Goal: Feedback & Contribution: Submit feedback/report problem

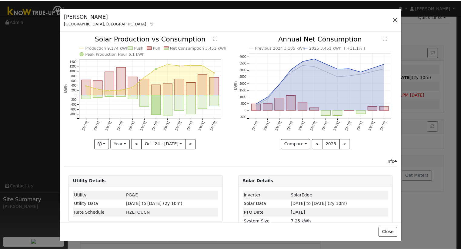
scroll to position [30, 0]
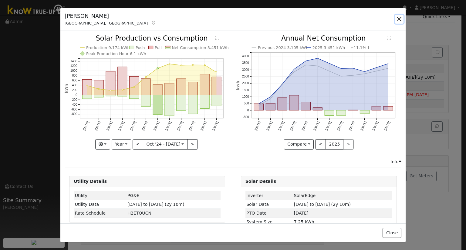
click at [398, 20] on button "button" at bounding box center [399, 19] width 8 height 8
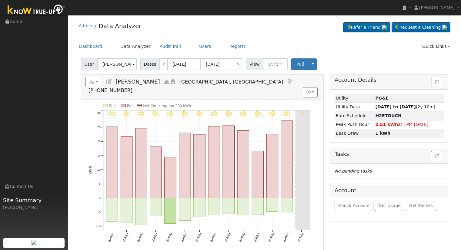
scroll to position [30, 0]
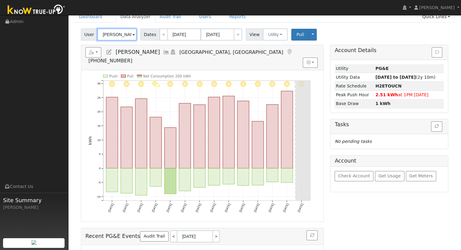
click at [105, 37] on input "Jeff Morse" at bounding box center [116, 35] width 39 height 12
click at [108, 36] on input "[PERSON_NAME]" at bounding box center [116, 35] width 39 height 12
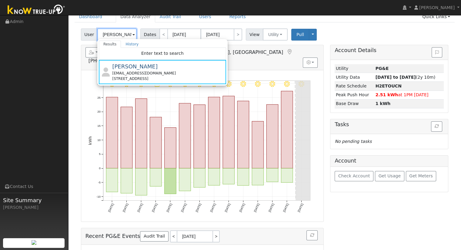
click at [108, 36] on input "Jeff Morse" at bounding box center [116, 35] width 39 height 12
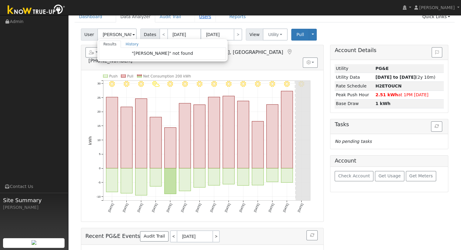
click at [195, 20] on link "Users" at bounding box center [205, 16] width 21 height 11
type input "Jeff Morse"
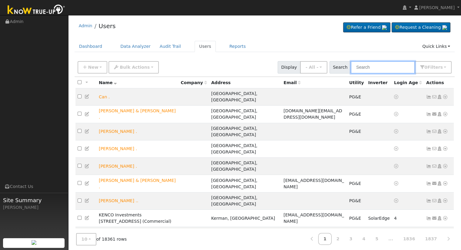
click at [377, 69] on input "text" at bounding box center [383, 67] width 64 height 12
paste input "lorenasleon@hotmail.com"
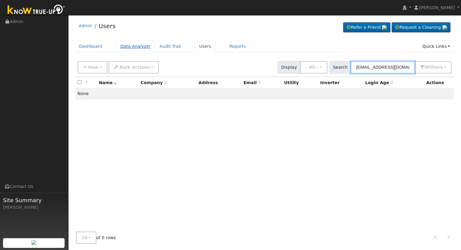
type input "lorenasleon@hotmail.com"
click at [116, 50] on link "Data Analyzer" at bounding box center [135, 46] width 39 height 11
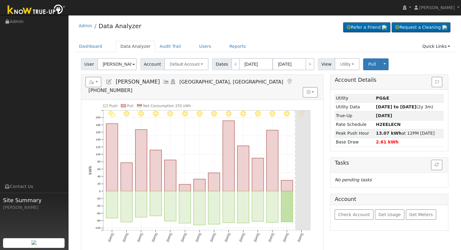
click at [110, 62] on input "[PERSON_NAME]" at bounding box center [116, 64] width 39 height 12
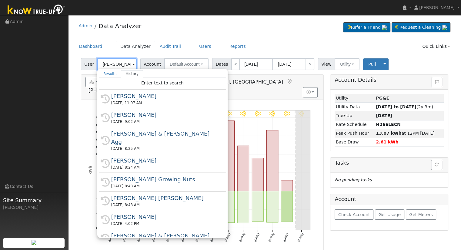
paste input "lorenasleon@hotmail.com"
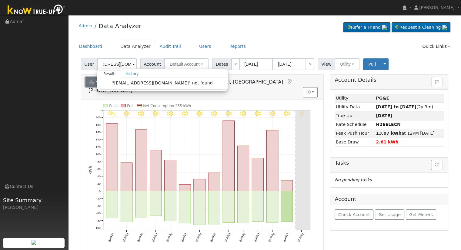
click at [89, 83] on icon "button" at bounding box center [91, 82] width 5 height 4
type input "Dennis Redubla"
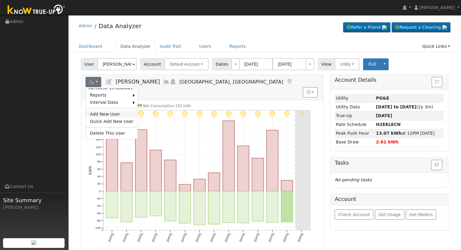
click at [119, 116] on link "Add New User" at bounding box center [112, 114] width 52 height 7
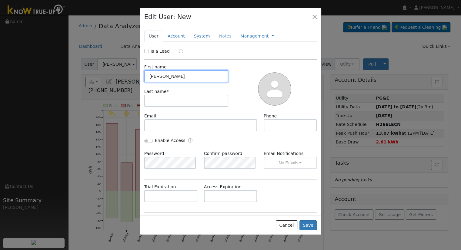
type input "Lorena"
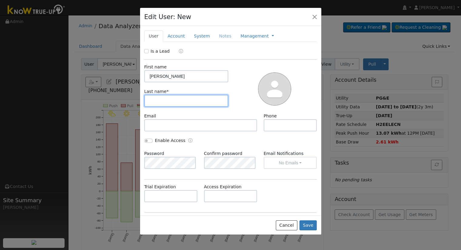
click at [171, 101] on input "text" at bounding box center [186, 101] width 84 height 12
type input "Leon"
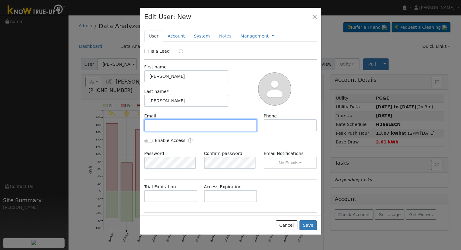
click at [182, 120] on input "text" at bounding box center [200, 125] width 113 height 12
paste input "lorenasleon@hotmail.com"
type input "lorenasleon@hotmail.com"
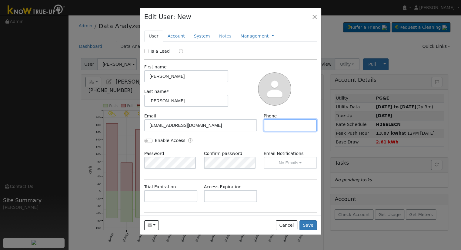
click at [269, 124] on input "text" at bounding box center [290, 125] width 53 height 12
paste input "(559) 359-0392"
type input "(559) 359-0392"
click at [150, 140] on input "Enable Access" at bounding box center [148, 141] width 8 height 4
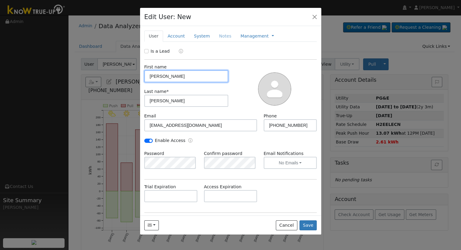
click at [150, 78] on input "Lorena" at bounding box center [186, 76] width 84 height 12
click at [148, 140] on input "Enable Access" at bounding box center [148, 141] width 8 height 4
checkbox input "false"
click at [169, 36] on link "Account" at bounding box center [176, 36] width 26 height 11
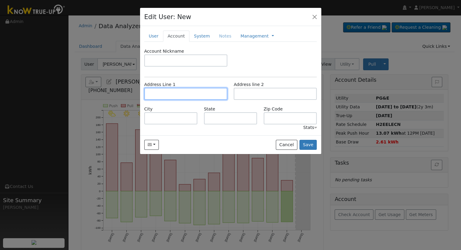
click at [156, 96] on input "text" at bounding box center [185, 94] width 83 height 12
paste input "333 North Foothill Avenue"
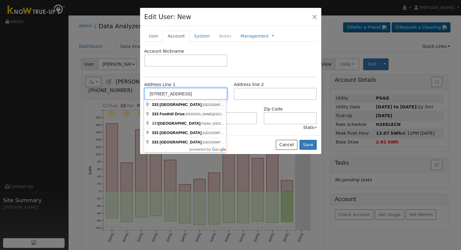
type input "333 North Foothill Avenue"
type input "Lindsay"
type input "CA"
type input "93247"
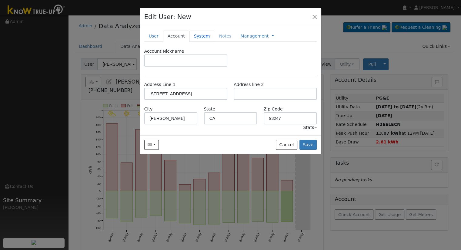
click at [201, 32] on link "System" at bounding box center [202, 36] width 25 height 11
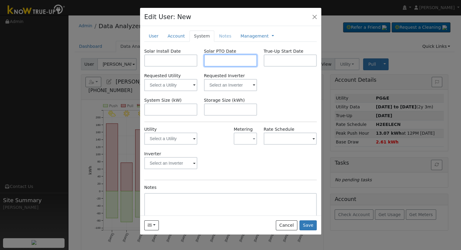
click at [216, 62] on input "text" at bounding box center [230, 61] width 53 height 12
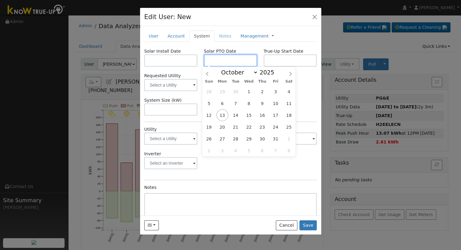
paste input "10/9/2025"
type input "10/09/2025"
click at [165, 59] on input "text" at bounding box center [170, 61] width 53 height 12
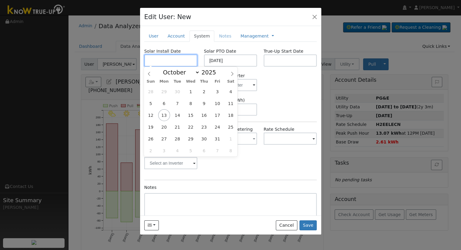
paste input "8/15/2025"
type input "08/15/2025"
click at [261, 86] on div "Requested Utility Requested Inverter" at bounding box center [230, 82] width 179 height 18
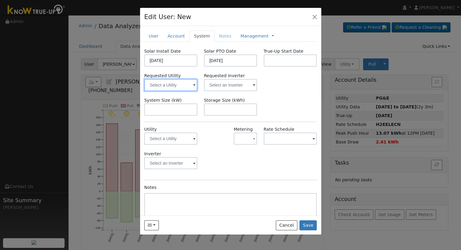
click at [169, 89] on input "text" at bounding box center [170, 85] width 53 height 12
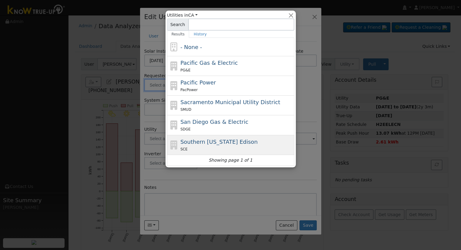
click at [213, 149] on div "SCE" at bounding box center [236, 149] width 113 height 6
type input "Southern California Edison"
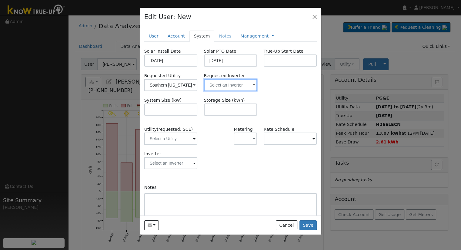
click at [226, 88] on input "text" at bounding box center [230, 85] width 53 height 12
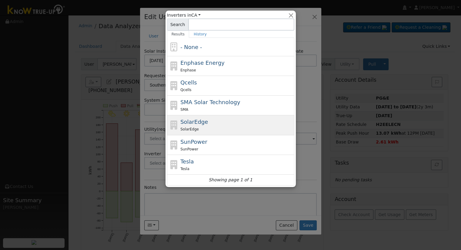
click at [204, 124] on div "SolarEdge SolarEdge" at bounding box center [236, 125] width 113 height 15
type input "SolarEdge"
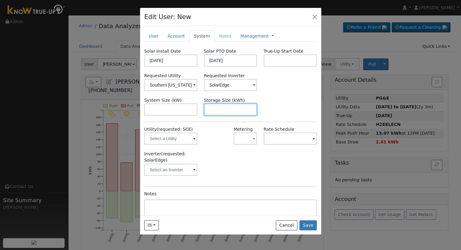
click at [210, 109] on input "text" at bounding box center [230, 110] width 53 height 12
click at [236, 107] on input "text" at bounding box center [230, 110] width 53 height 12
paste input "20.00"
type input "20"
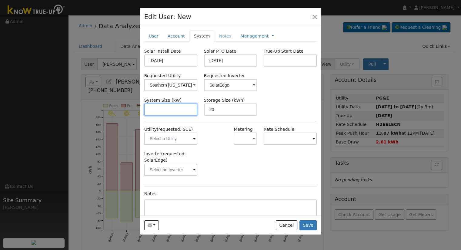
click at [183, 112] on input "text" at bounding box center [170, 110] width 53 height 12
paste input "10.660"
type input "10.7"
click at [240, 36] on link "Management" at bounding box center [254, 36] width 28 height 6
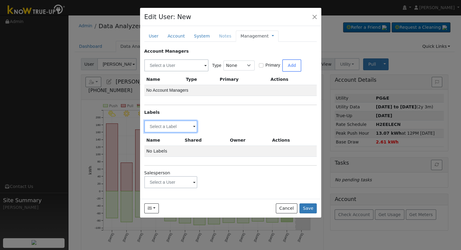
click at [177, 132] on input "text" at bounding box center [170, 127] width 53 height 12
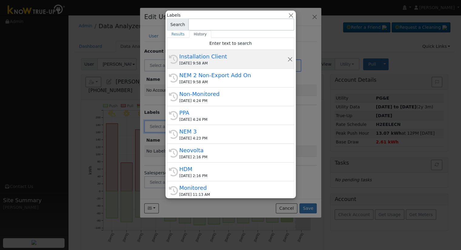
click at [201, 60] on div "Installation Client" at bounding box center [234, 56] width 108 height 8
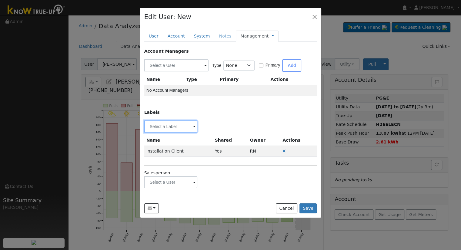
click at [176, 128] on input "text" at bounding box center [170, 127] width 53 height 12
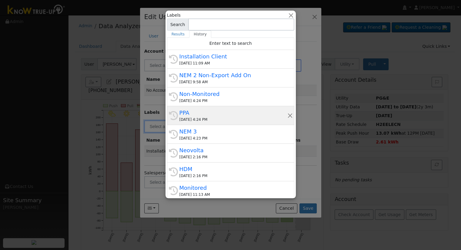
click at [201, 115] on div "PPA" at bounding box center [234, 113] width 108 height 8
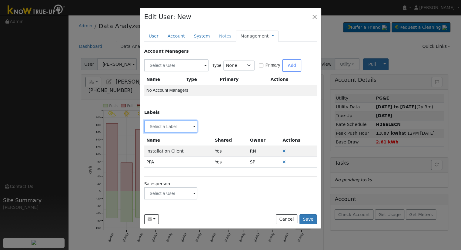
click at [165, 127] on input "text" at bounding box center [170, 127] width 53 height 12
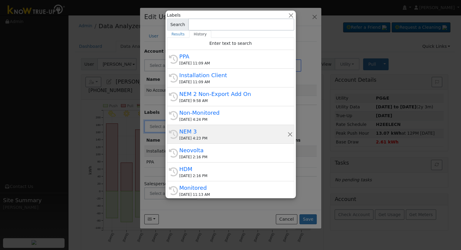
click at [204, 131] on div "NEM 3" at bounding box center [234, 132] width 108 height 8
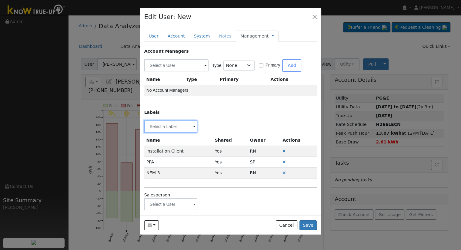
click at [173, 125] on input "text" at bounding box center [170, 127] width 53 height 12
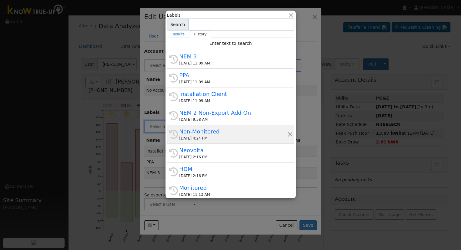
click at [205, 134] on div "Non-Monitored" at bounding box center [234, 132] width 108 height 8
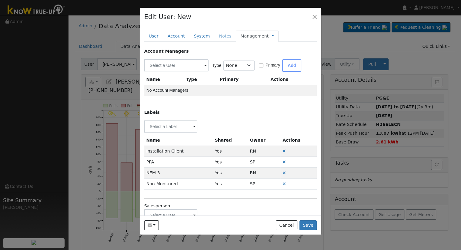
click at [240, 39] on link "Management" at bounding box center [254, 36] width 28 height 6
click at [272, 56] on link "Billing" at bounding box center [293, 55] width 42 height 8
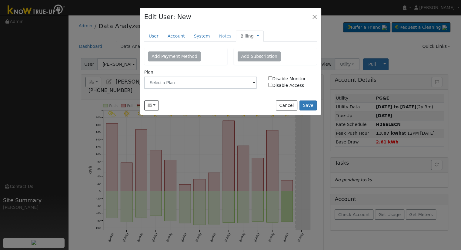
click at [196, 89] on div "Add Payment Method Add Subscription Full Name Credit or debit card Cancel Plan …" at bounding box center [230, 70] width 173 height 44
click at [312, 104] on button "Save" at bounding box center [309, 106] width 18 height 10
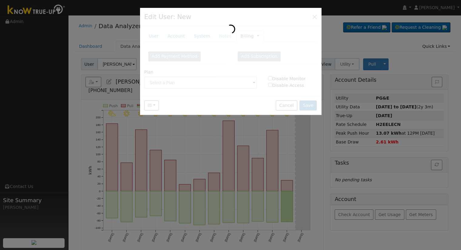
type input "Lorena Leon"
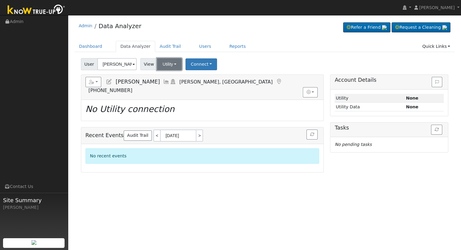
click at [165, 65] on button "Utility" at bounding box center [169, 64] width 25 height 12
click at [173, 85] on link "Solar" at bounding box center [177, 86] width 42 height 8
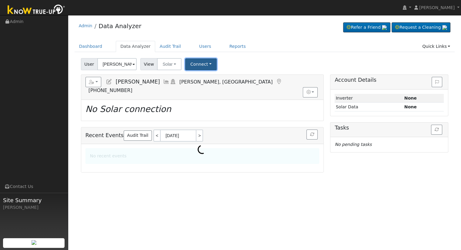
click at [189, 66] on button "Connect" at bounding box center [201, 65] width 32 height 12
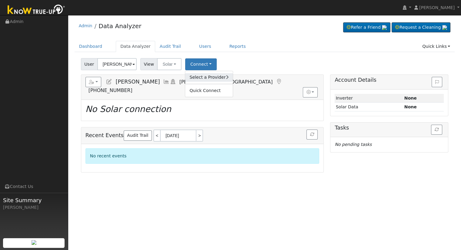
click at [202, 79] on link "Select a Provider" at bounding box center [208, 77] width 47 height 8
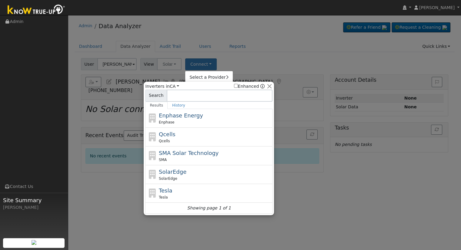
click at [185, 168] on div "SolarEdge SolarEdge" at bounding box center [215, 175] width 113 height 14
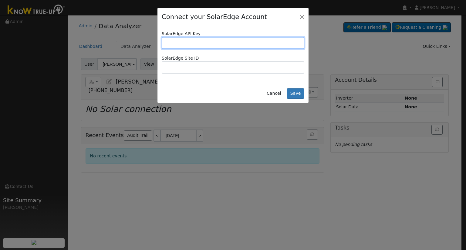
paste input "6XFDLOHPLPGBKSNA125NMCDAT7JAI0VG"
type input "6XFDLOHPLPGBKSNA125NMCDAT7JAI0VG"
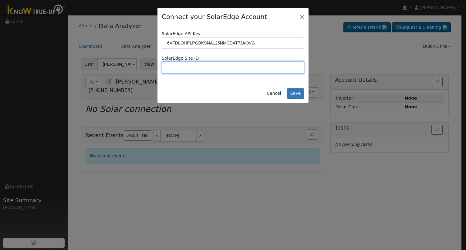
click at [198, 66] on input "text" at bounding box center [233, 68] width 143 height 12
paste input "4744295"
type input "4744295"
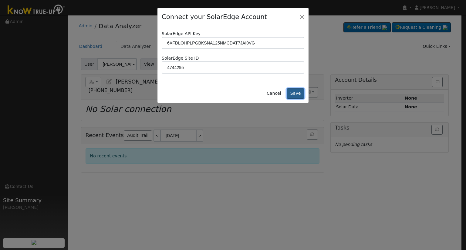
click at [294, 90] on button "Save" at bounding box center [296, 94] width 18 height 10
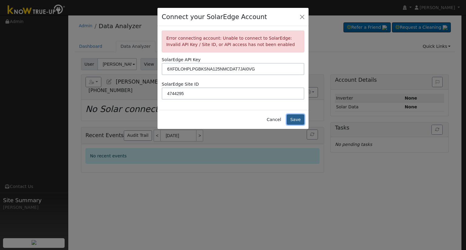
click at [298, 121] on button "Save" at bounding box center [296, 120] width 18 height 10
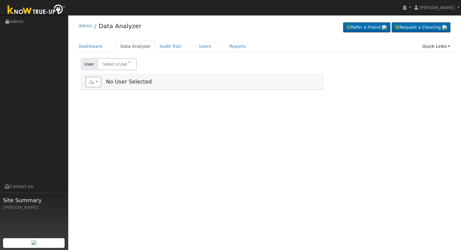
type input "[PERSON_NAME]"
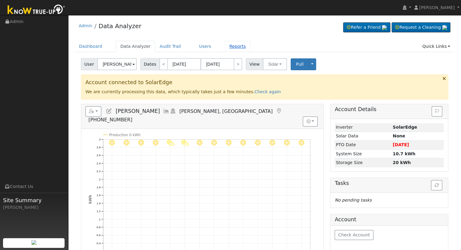
click at [227, 45] on link "Reports" at bounding box center [237, 46] width 25 height 11
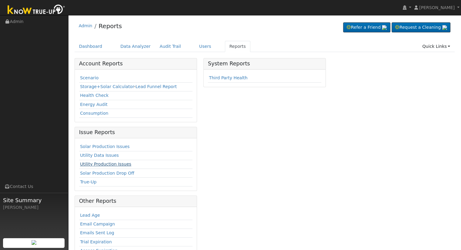
click at [104, 166] on link "Utility Production Issues" at bounding box center [105, 164] width 51 height 5
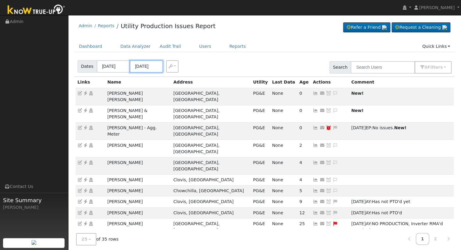
click at [143, 66] on input "10/12/2025" at bounding box center [146, 66] width 33 height 12
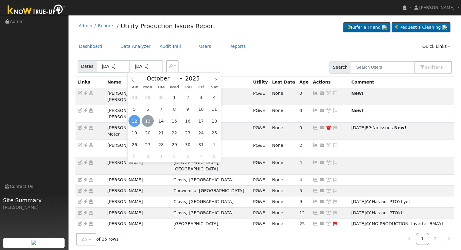
click at [147, 120] on span "13" at bounding box center [148, 121] width 12 height 12
type input "[DATE]"
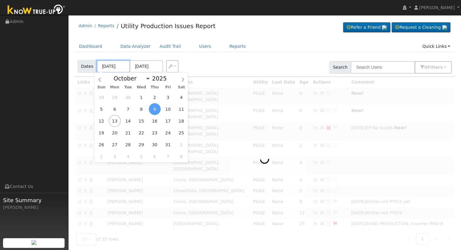
click at [107, 66] on input "10/09/2025" at bounding box center [113, 66] width 33 height 12
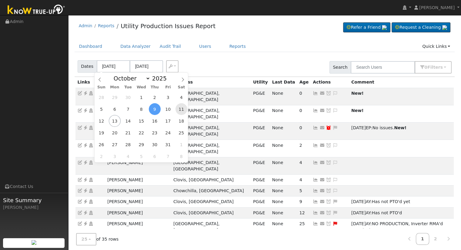
click at [181, 110] on span "11" at bounding box center [182, 109] width 12 height 12
type input "10/11/2025"
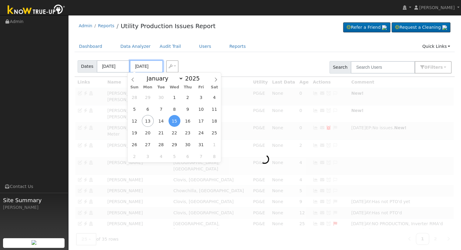
click at [140, 65] on input "10/15/2025" at bounding box center [146, 66] width 33 height 12
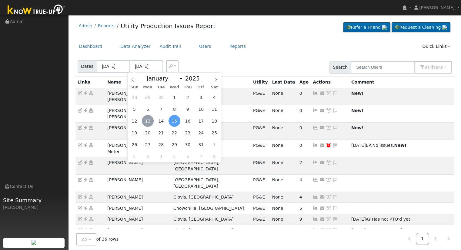
click at [150, 123] on span "13" at bounding box center [148, 121] width 12 height 12
type input "[DATE]"
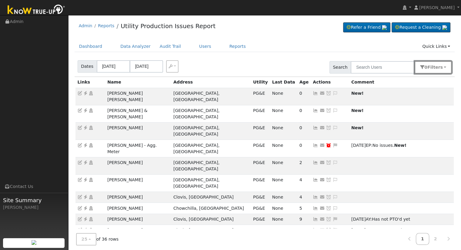
click at [429, 68] on button "0 Filter s" at bounding box center [433, 67] width 37 height 12
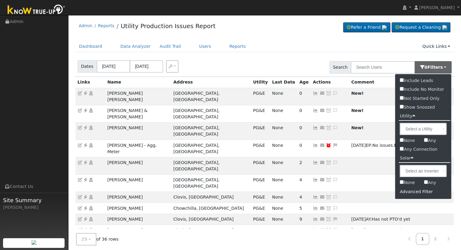
click at [425, 196] on div "Advanced Filter" at bounding box center [423, 191] width 56 height 9
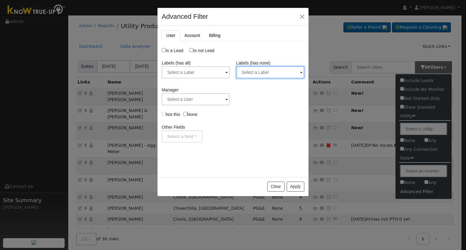
click at [250, 71] on input "text" at bounding box center [270, 72] width 68 height 12
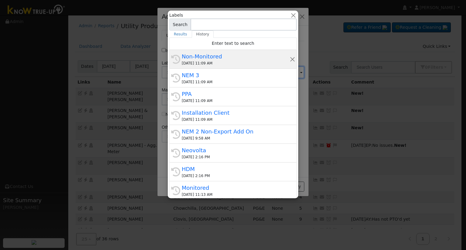
click at [212, 59] on div "Non-Monitored" at bounding box center [236, 56] width 108 height 8
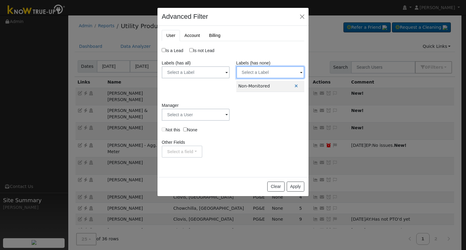
click at [252, 72] on input "text" at bounding box center [270, 72] width 68 height 12
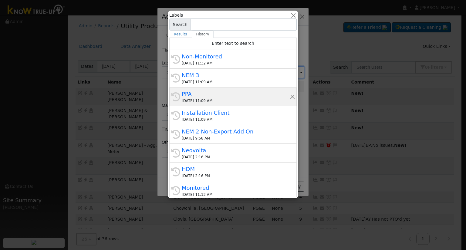
click at [214, 103] on div "[DATE] 11:09 AM" at bounding box center [236, 100] width 108 height 5
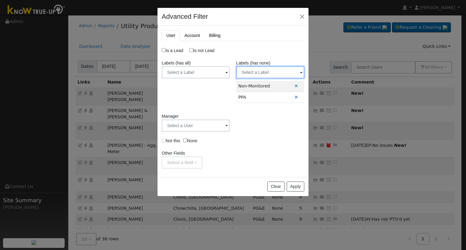
click at [247, 69] on input "text" at bounding box center [270, 72] width 68 height 12
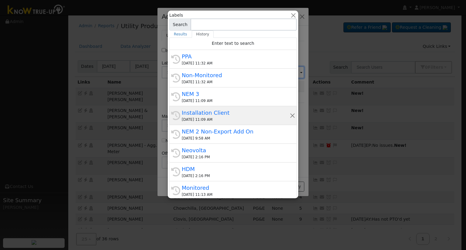
click at [236, 114] on div "Installation Client" at bounding box center [236, 113] width 108 height 8
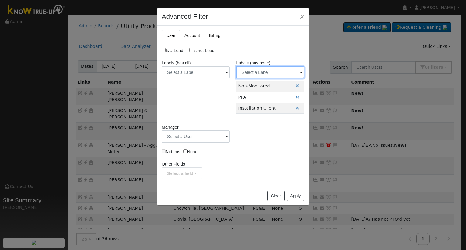
click at [257, 69] on input "text" at bounding box center [270, 72] width 68 height 12
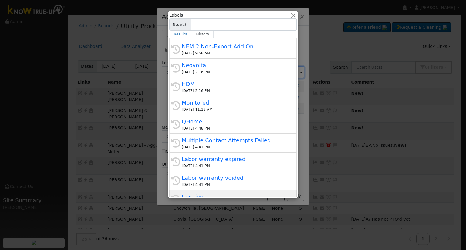
scroll to position [115, 0]
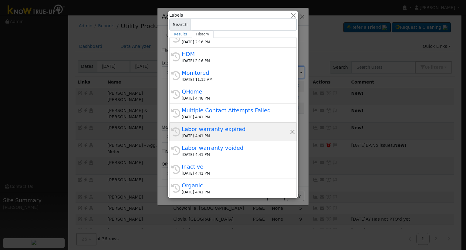
click at [223, 125] on div "Labor warranty expired" at bounding box center [236, 129] width 108 height 8
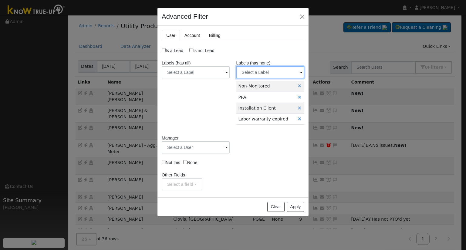
click at [262, 73] on input "text" at bounding box center [270, 72] width 68 height 12
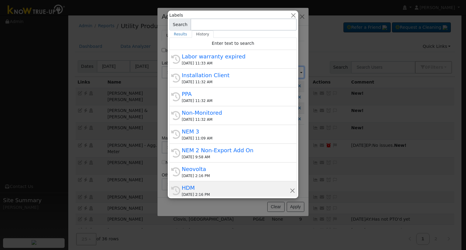
scroll to position [91, 0]
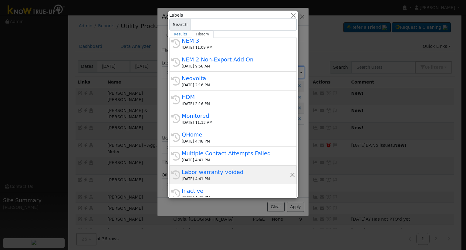
click at [229, 177] on div "[DATE] 4:41 PM" at bounding box center [236, 178] width 108 height 5
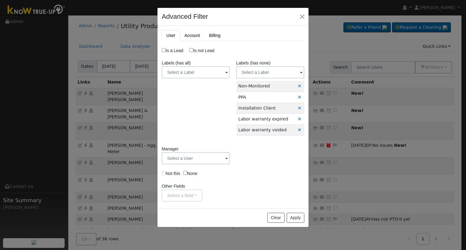
click at [247, 79] on div "Labels (has none) Label Name Owner Shared Cancel Save Are you sure you want to …" at bounding box center [270, 100] width 74 height 80
click at [249, 75] on input "text" at bounding box center [270, 72] width 68 height 12
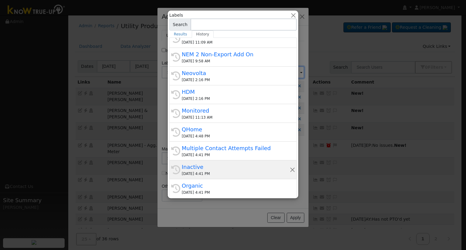
scroll to position [115, 0]
click at [214, 163] on div "Inactive" at bounding box center [236, 167] width 108 height 8
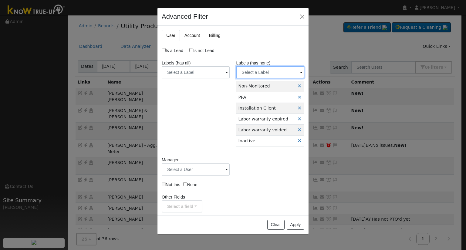
click at [256, 69] on input "text" at bounding box center [270, 72] width 68 height 12
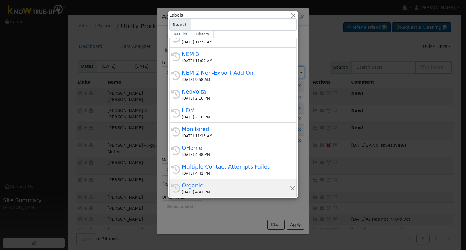
click at [219, 186] on div "Organic" at bounding box center [236, 186] width 108 height 8
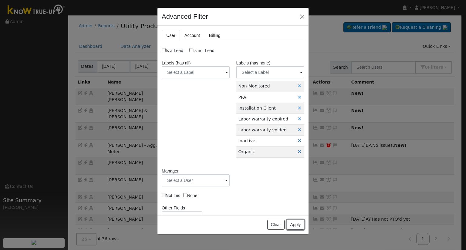
click at [299, 223] on button "Apply" at bounding box center [296, 225] width 18 height 10
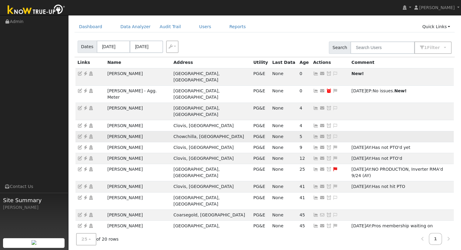
scroll to position [19, 0]
drag, startPoint x: 137, startPoint y: 119, endPoint x: 103, endPoint y: 117, distance: 34.3
click at [103, 132] on tr "Jennifer Holt Chowchilla, CA PG&E None 5 Send Email... Copy a Link Reset Passwo…" at bounding box center [265, 137] width 379 height 11
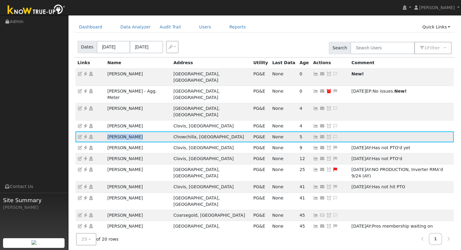
click at [84, 135] on icon at bounding box center [85, 137] width 5 height 4
copy tr "Jennifer Holt"
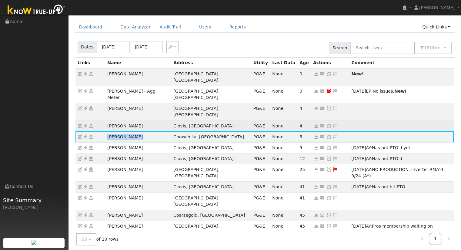
drag, startPoint x: 143, startPoint y: 108, endPoint x: 108, endPoint y: 108, distance: 34.9
click at [108, 121] on td "Rhonda Castillo" at bounding box center [138, 126] width 66 height 11
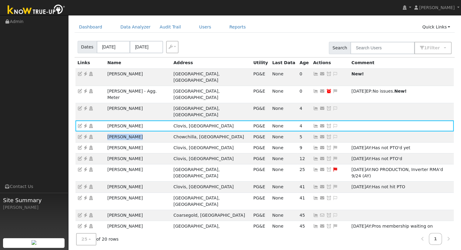
copy td "Rhonda Castillo"
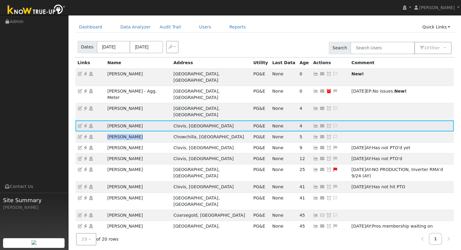
click at [85, 124] on icon at bounding box center [85, 126] width 5 height 4
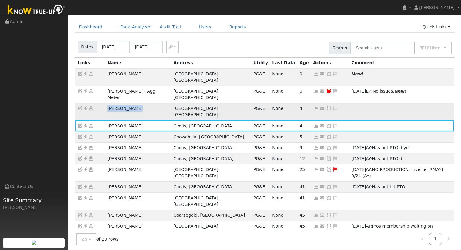
drag, startPoint x: 129, startPoint y: 97, endPoint x: 107, endPoint y: 97, distance: 21.2
click at [107, 103] on td "Ahmad Herbert" at bounding box center [138, 111] width 66 height 17
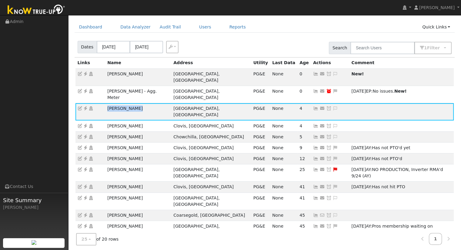
copy td "Ahmad Herbert"
click at [85, 106] on icon at bounding box center [85, 108] width 5 height 4
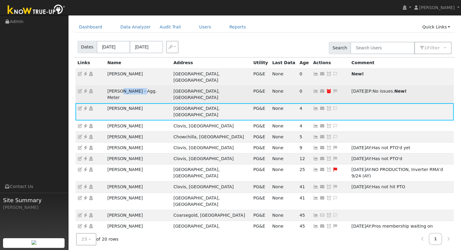
drag, startPoint x: 138, startPoint y: 84, endPoint x: 119, endPoint y: 86, distance: 19.2
click at [119, 86] on td "Jason Langstraat - Agg. Meter" at bounding box center [138, 94] width 66 height 17
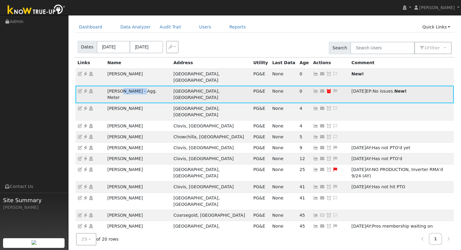
copy td "Langstraat"
click at [86, 89] on icon at bounding box center [85, 91] width 5 height 4
click at [333, 89] on icon at bounding box center [335, 91] width 5 height 4
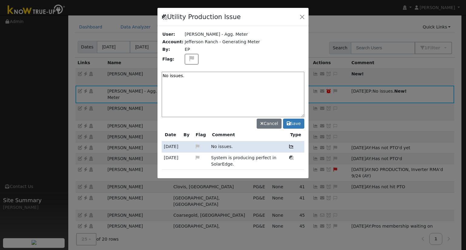
drag, startPoint x: 231, startPoint y: 92, endPoint x: 210, endPoint y: 90, distance: 21.6
click at [210, 90] on textarea "No issues." at bounding box center [233, 94] width 143 height 45
drag, startPoint x: 209, startPoint y: 89, endPoint x: 127, endPoint y: 77, distance: 83.2
click at [127, 77] on div "Utility Production Issue User: Jason Langstraat - Agg. Meter Account: Jefferson…" at bounding box center [233, 125] width 466 height 250
click at [165, 77] on textarea "inverter 2 is down. (AY)" at bounding box center [233, 94] width 143 height 45
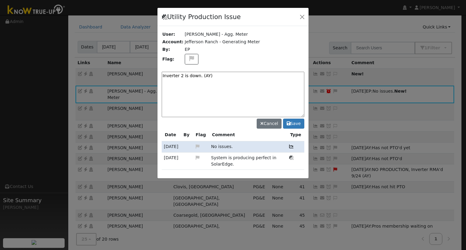
click at [197, 79] on textarea "Inverter 2 is down. (AY)" at bounding box center [233, 94] width 143 height 45
type textarea "Inverter 2 is down. Case Made. (AY)"
click at [180, 61] on td "Flag:" at bounding box center [173, 59] width 22 height 12
click at [185, 60] on button at bounding box center [192, 59] width 14 height 11
click at [188, 79] on icon at bounding box center [191, 80] width 7 height 5
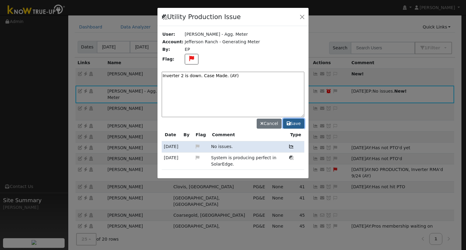
click at [301, 124] on button "Save" at bounding box center [293, 124] width 21 height 10
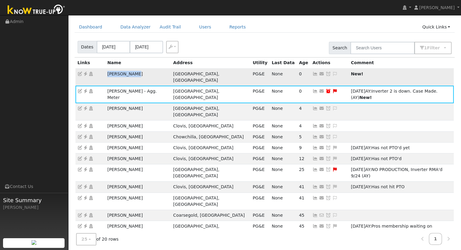
drag, startPoint x: 137, startPoint y: 73, endPoint x: 104, endPoint y: 74, distance: 33.4
click at [104, 74] on tr "Gerald Lyles Fresno, Ca PG&E None 0 Send Email... Copy a Link Reset Password Op…" at bounding box center [265, 77] width 379 height 17
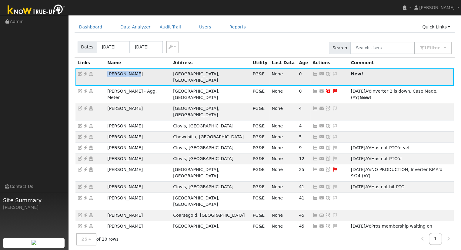
copy tr "Gerald Lyles"
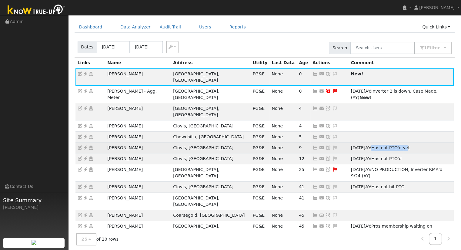
drag, startPoint x: 329, startPoint y: 128, endPoint x: 360, endPoint y: 128, distance: 31.5
click at [371, 146] on span "Has not PTO'd yet" at bounding box center [390, 148] width 39 height 5
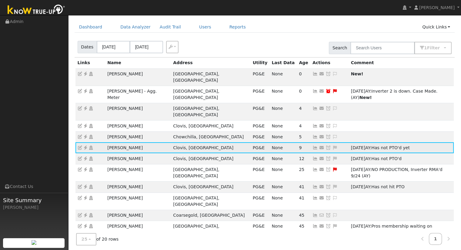
drag, startPoint x: 364, startPoint y: 128, endPoint x: 328, endPoint y: 129, distance: 35.8
click at [351, 145] on div "10/03/25 AY: Has not PTO'd yet" at bounding box center [401, 148] width 101 height 6
copy span "Has not PTO'd yet"
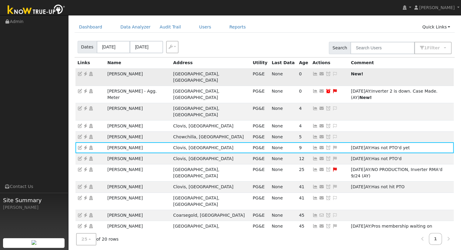
click at [332, 72] on icon at bounding box center [334, 74] width 5 height 4
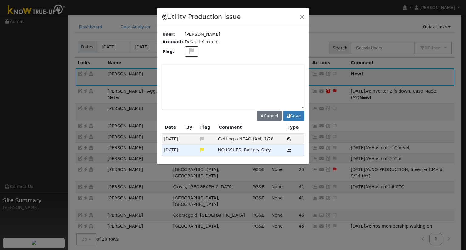
click at [271, 73] on textarea at bounding box center [233, 86] width 143 height 45
paste textarea "Has not PTO'd yet"
type textarea "Has not PTO'd yet"
click at [293, 117] on button "Save" at bounding box center [293, 116] width 21 height 10
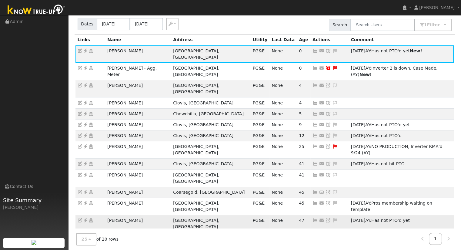
scroll to position [0, 0]
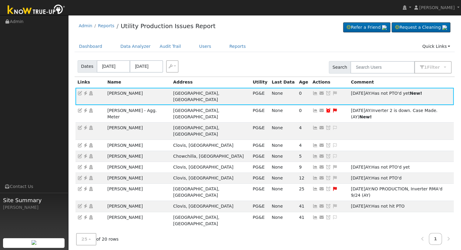
click at [432, 73] on div "Dates 10/11/2025 10/13/2025 Export CSV Search 1 Filter Include Leads Include No…" at bounding box center [264, 66] width 383 height 21
click at [434, 68] on span "Filter" at bounding box center [435, 67] width 16 height 5
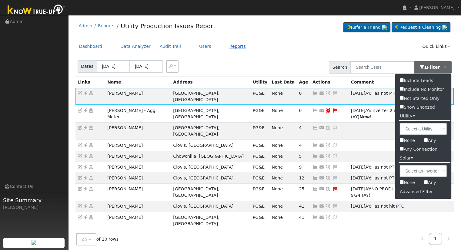
click at [228, 46] on link "Reports" at bounding box center [237, 46] width 25 height 11
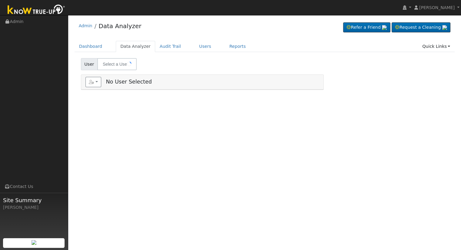
type input "[PERSON_NAME]"
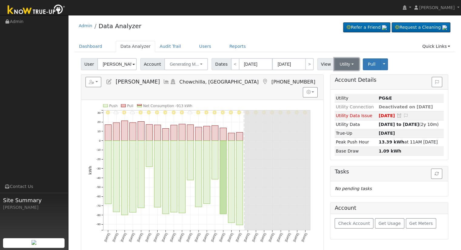
click at [334, 66] on button "Utility" at bounding box center [346, 64] width 25 height 12
click at [334, 85] on link "Solar" at bounding box center [354, 86] width 42 height 8
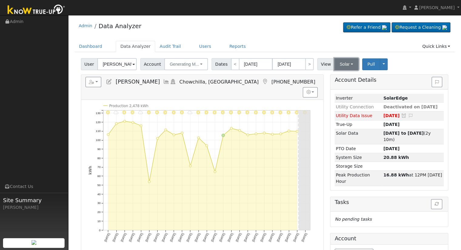
click at [340, 65] on button "Solar" at bounding box center [346, 64] width 24 height 12
click at [338, 78] on link "Utility" at bounding box center [354, 77] width 42 height 8
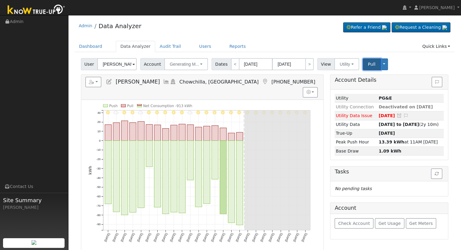
click at [368, 66] on span "Pull" at bounding box center [372, 64] width 8 height 5
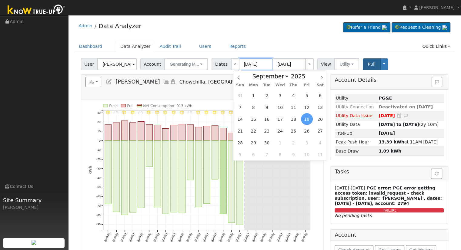
click at [249, 60] on input "[DATE]" at bounding box center [255, 64] width 33 height 12
click at [266, 119] on span "16" at bounding box center [267, 119] width 12 height 12
type input "09/16/2025"
type input "10/10/2025"
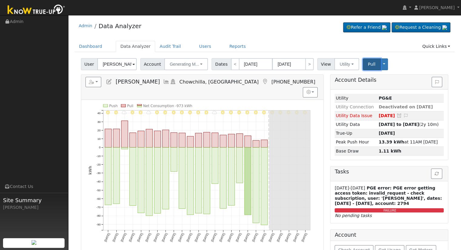
click at [368, 64] on span "Pull" at bounding box center [372, 64] width 8 height 5
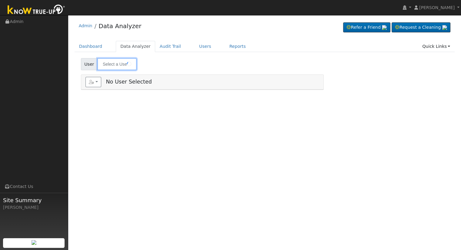
type input "[PERSON_NAME]"
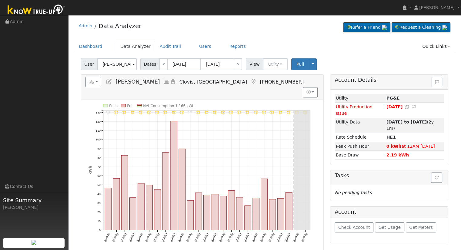
click at [107, 81] on icon at bounding box center [109, 81] width 7 height 5
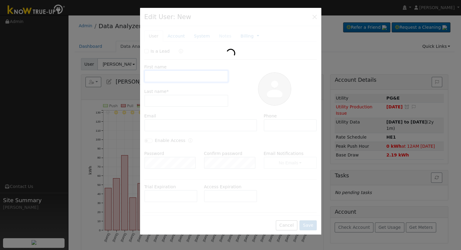
type input "[PERSON_NAME]"
type input "[EMAIL_ADDRESS][DOMAIN_NAME]"
type input "[PHONE_NUMBER]"
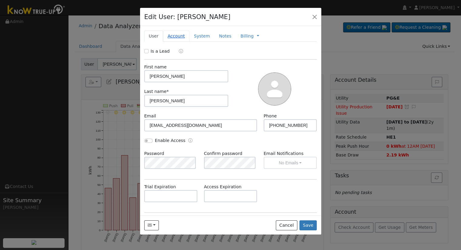
click at [170, 37] on link "Account" at bounding box center [176, 36] width 26 height 11
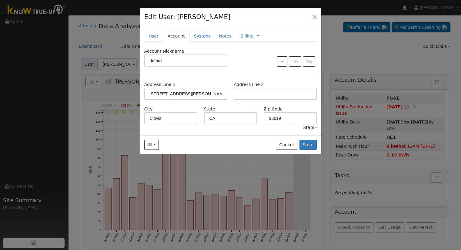
click at [194, 36] on link "System" at bounding box center [202, 36] width 25 height 11
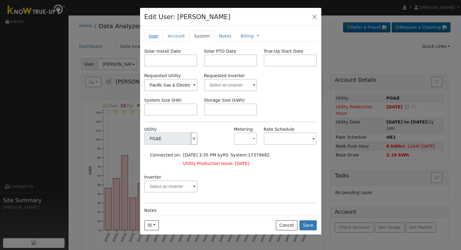
click at [153, 33] on link "User" at bounding box center [153, 36] width 19 height 11
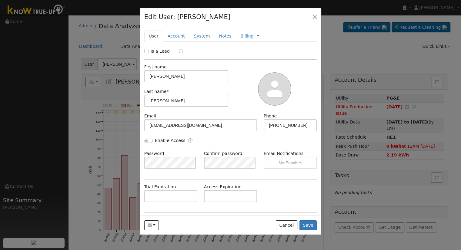
click at [154, 52] on label "Is a Lead" at bounding box center [160, 51] width 19 height 6
click at [149, 52] on input "Is a Lead" at bounding box center [146, 51] width 4 height 4
checkbox input "true"
click at [307, 226] on button "Save" at bounding box center [309, 226] width 18 height 10
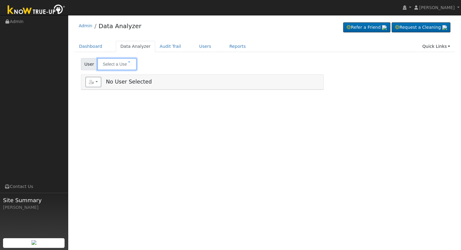
type input "[PERSON_NAME]"
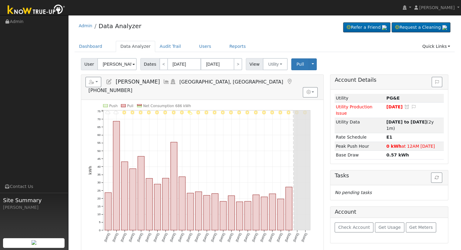
click at [110, 81] on icon at bounding box center [109, 81] width 7 height 5
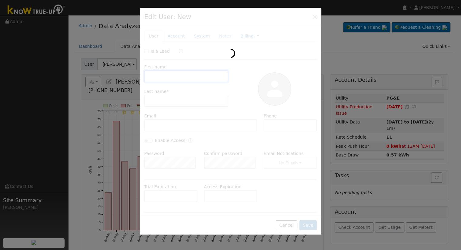
type input "[PERSON_NAME]"
type input "[EMAIL_ADDRESS][PERSON_NAME][DOMAIN_NAME]"
type input "[PHONE_NUMBER]"
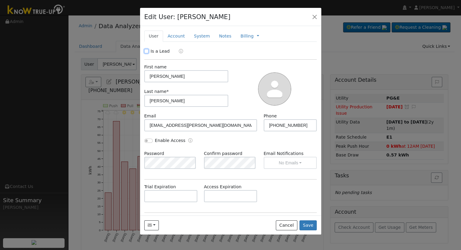
click at [148, 50] on input "Is a Lead" at bounding box center [146, 51] width 4 height 4
checkbox input "true"
click at [315, 228] on button "Save" at bounding box center [309, 226] width 18 height 10
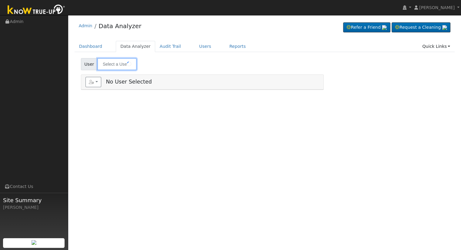
type input "[PERSON_NAME] - Agg. Meter"
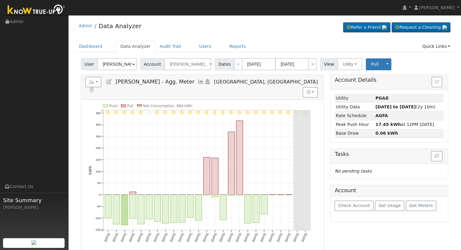
click at [273, 185] on icon "10/13 - Clear 10/12 - Clear 10/11 - Clear 10/10 - Clear 10/09 - Clear 10/08 - C…" at bounding box center [203, 177] width 228 height 147
click at [272, 195] on rect "onclick=""" at bounding box center [272, 195] width 7 height 0
type input "[DATE]"
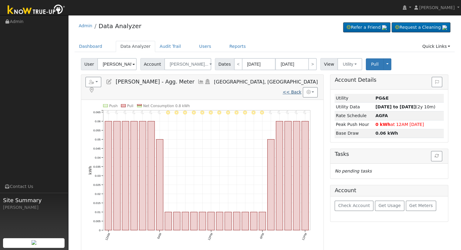
click at [297, 90] on link "<< Back" at bounding box center [292, 92] width 19 height 5
type input "[DATE]"
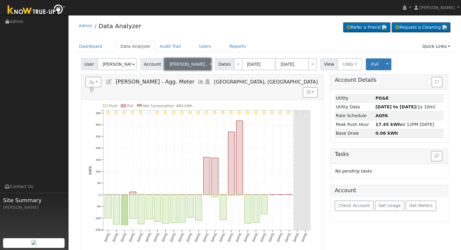
click at [180, 64] on span "Jefferson Ra..." at bounding box center [189, 64] width 39 height 5
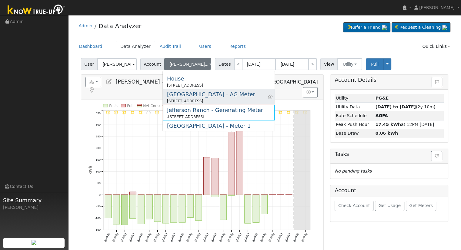
click at [217, 89] on link "Jefferson Ranch - AG Meter 5791 East Jefferson Ave, Fresno, CA 93725" at bounding box center [219, 97] width 112 height 16
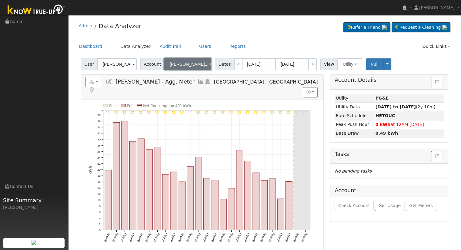
click at [183, 65] on span "Jefferson Ra..." at bounding box center [189, 64] width 39 height 5
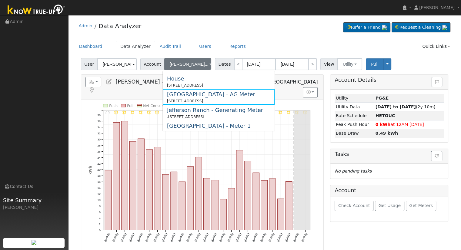
click at [193, 85] on div "5688 Columbia Dr, Fresno, CA 93727" at bounding box center [185, 85] width 36 height 5
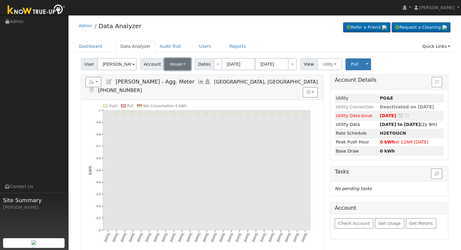
click at [173, 64] on span "House" at bounding box center [176, 64] width 12 height 5
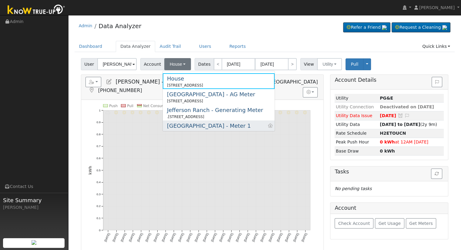
click at [210, 122] on div "Jefferson Ranch - Meter 1" at bounding box center [209, 126] width 84 height 8
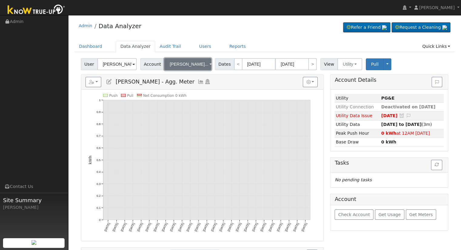
click at [187, 65] on span "Jefferson Ra..." at bounding box center [189, 64] width 39 height 5
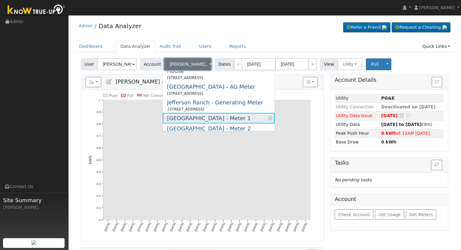
scroll to position [12, 0]
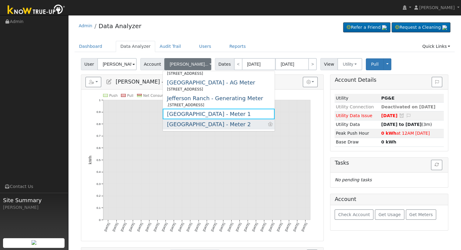
click at [213, 121] on div "Jefferson Ranch - Meter 2" at bounding box center [209, 124] width 84 height 8
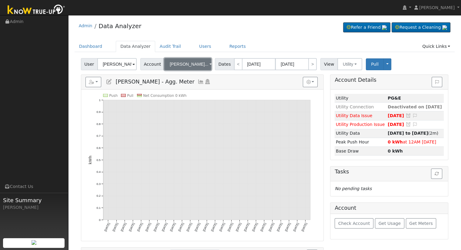
click at [179, 63] on span "Jefferson Ra..." at bounding box center [189, 64] width 39 height 5
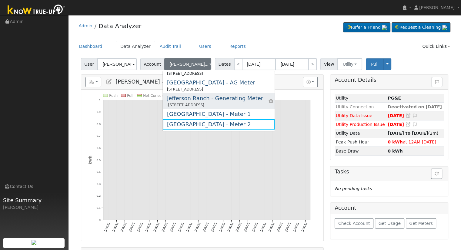
click at [220, 101] on div "Jefferson Ranch - Generating Meter" at bounding box center [215, 98] width 96 height 8
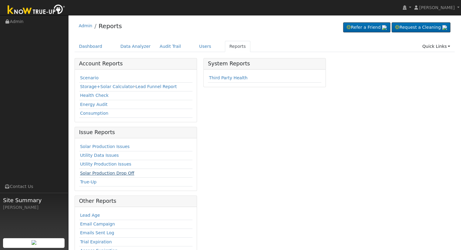
click at [107, 173] on link "Solar Production Drop Off" at bounding box center [107, 173] width 54 height 5
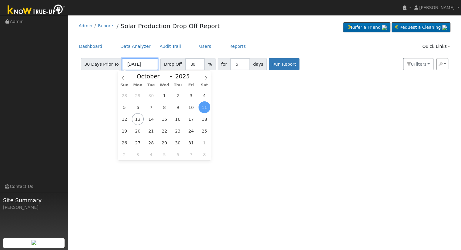
click at [132, 64] on input "[DATE]" at bounding box center [140, 64] width 36 height 12
click at [136, 118] on span "13" at bounding box center [138, 119] width 12 height 12
type input "[DATE]"
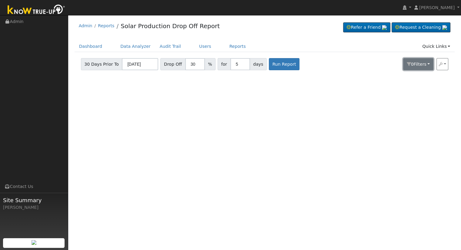
click at [432, 65] on button "0 Filter s" at bounding box center [418, 64] width 30 height 12
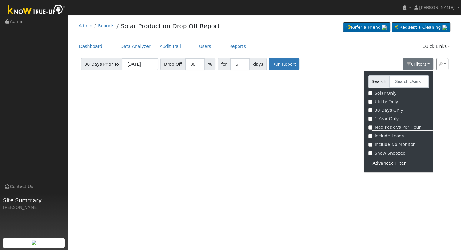
click at [399, 164] on div "Advanced Filter" at bounding box center [398, 163] width 61 height 9
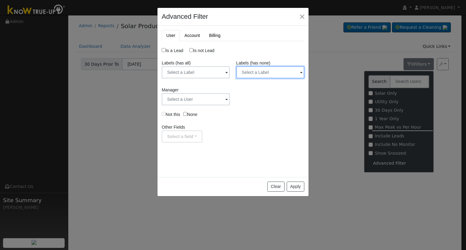
click at [283, 76] on input "text" at bounding box center [270, 72] width 68 height 12
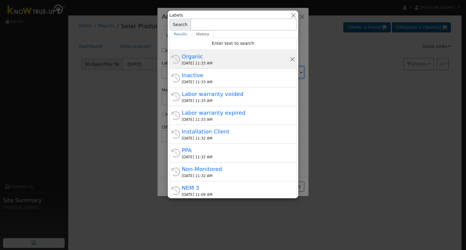
click at [223, 62] on div "[DATE] 11:33 AM" at bounding box center [236, 63] width 108 height 5
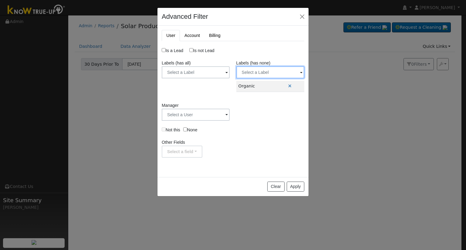
click at [279, 73] on input "text" at bounding box center [270, 72] width 68 height 12
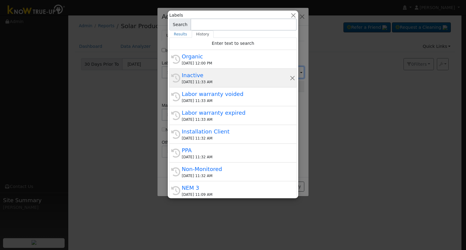
click at [211, 76] on div "Inactive" at bounding box center [236, 75] width 108 height 8
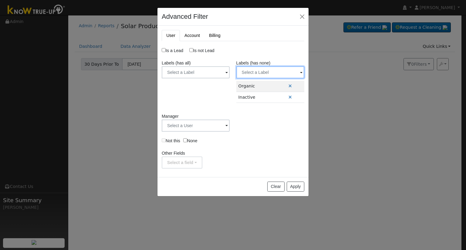
click at [283, 72] on input "text" at bounding box center [270, 72] width 68 height 12
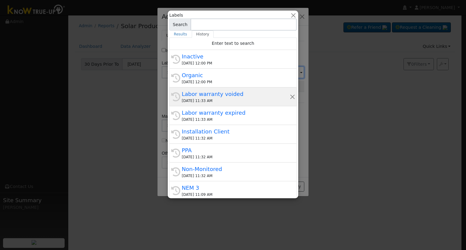
click at [224, 97] on div "Labor warranty voided" at bounding box center [236, 94] width 108 height 8
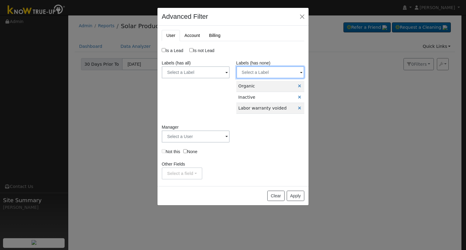
click at [289, 68] on input "text" at bounding box center [270, 72] width 68 height 12
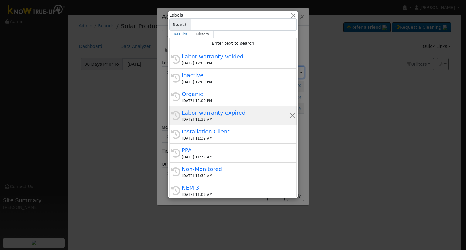
click at [238, 119] on div "[DATE] 11:33 AM" at bounding box center [236, 119] width 108 height 5
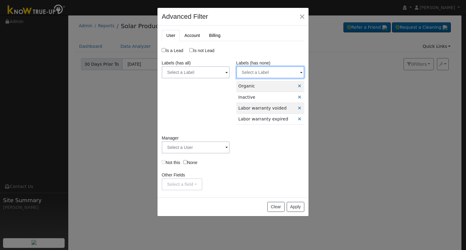
click at [253, 71] on input "text" at bounding box center [270, 72] width 68 height 12
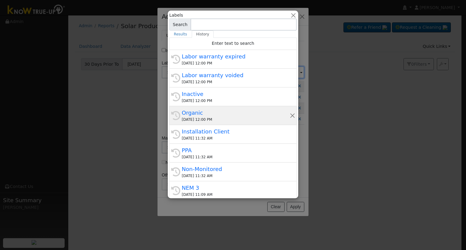
click at [243, 120] on div "[DATE] 12:00 PM" at bounding box center [236, 119] width 108 height 5
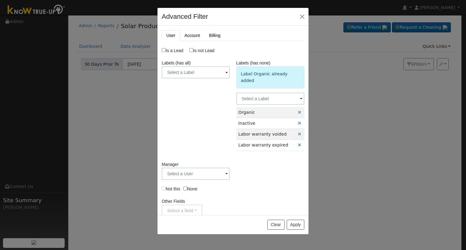
click at [264, 71] on div "Label Organic already added" at bounding box center [270, 77] width 68 height 22
click at [256, 93] on input "text" at bounding box center [270, 99] width 68 height 12
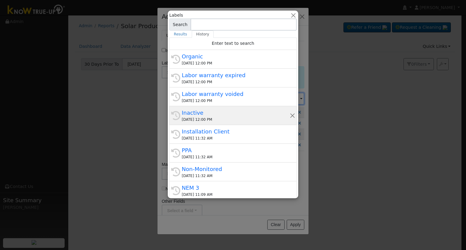
click at [223, 122] on div "History Inactive [DATE] 12:00 PM" at bounding box center [232, 115] width 127 height 19
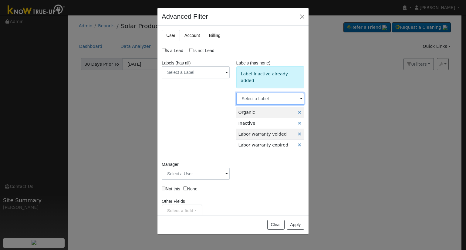
click at [257, 93] on input "text" at bounding box center [270, 99] width 68 height 12
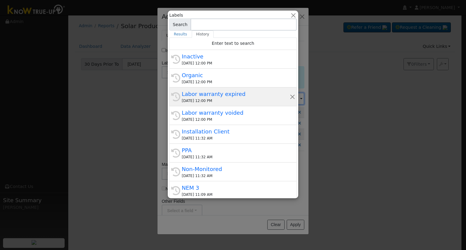
click at [232, 98] on div "[DATE] 12:00 PM" at bounding box center [236, 100] width 108 height 5
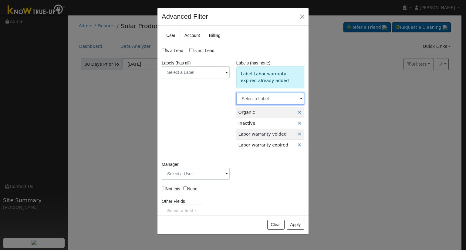
click at [266, 98] on input "text" at bounding box center [270, 99] width 68 height 12
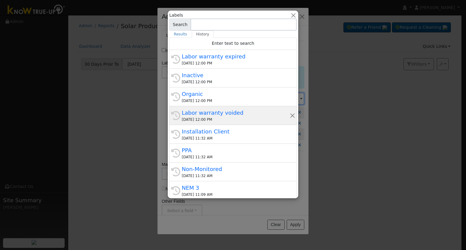
click at [227, 117] on div "[DATE] 12:00 PM" at bounding box center [236, 119] width 108 height 5
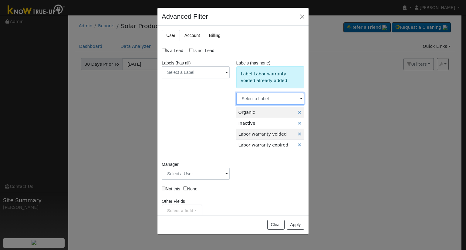
click at [262, 100] on input "text" at bounding box center [270, 99] width 68 height 12
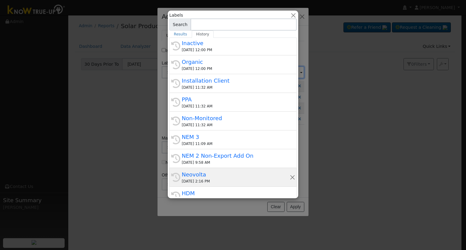
scroll to position [61, 0]
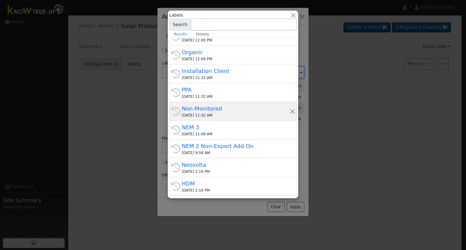
click at [221, 108] on div "Non-Monitored" at bounding box center [236, 109] width 108 height 8
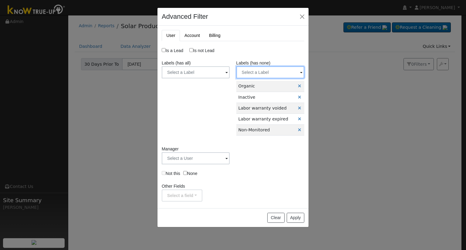
click at [265, 72] on input "text" at bounding box center [270, 72] width 68 height 12
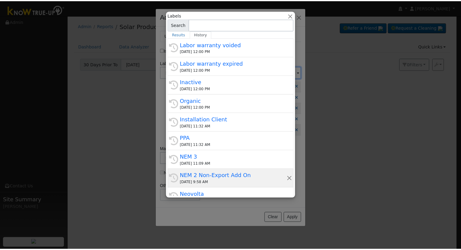
scroll to position [91, 0]
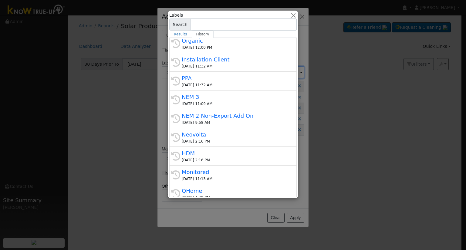
click at [210, 76] on div "PPA" at bounding box center [236, 78] width 108 height 8
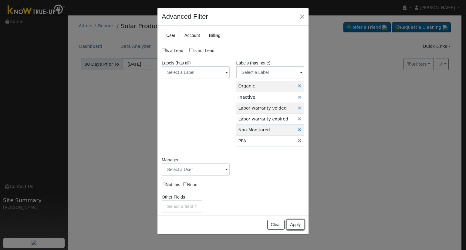
click at [297, 221] on button "Apply" at bounding box center [296, 225] width 18 height 10
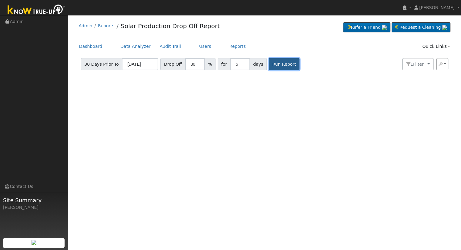
click at [269, 65] on button "Run Report" at bounding box center [284, 64] width 31 height 12
